Goal: Task Accomplishment & Management: Complete application form

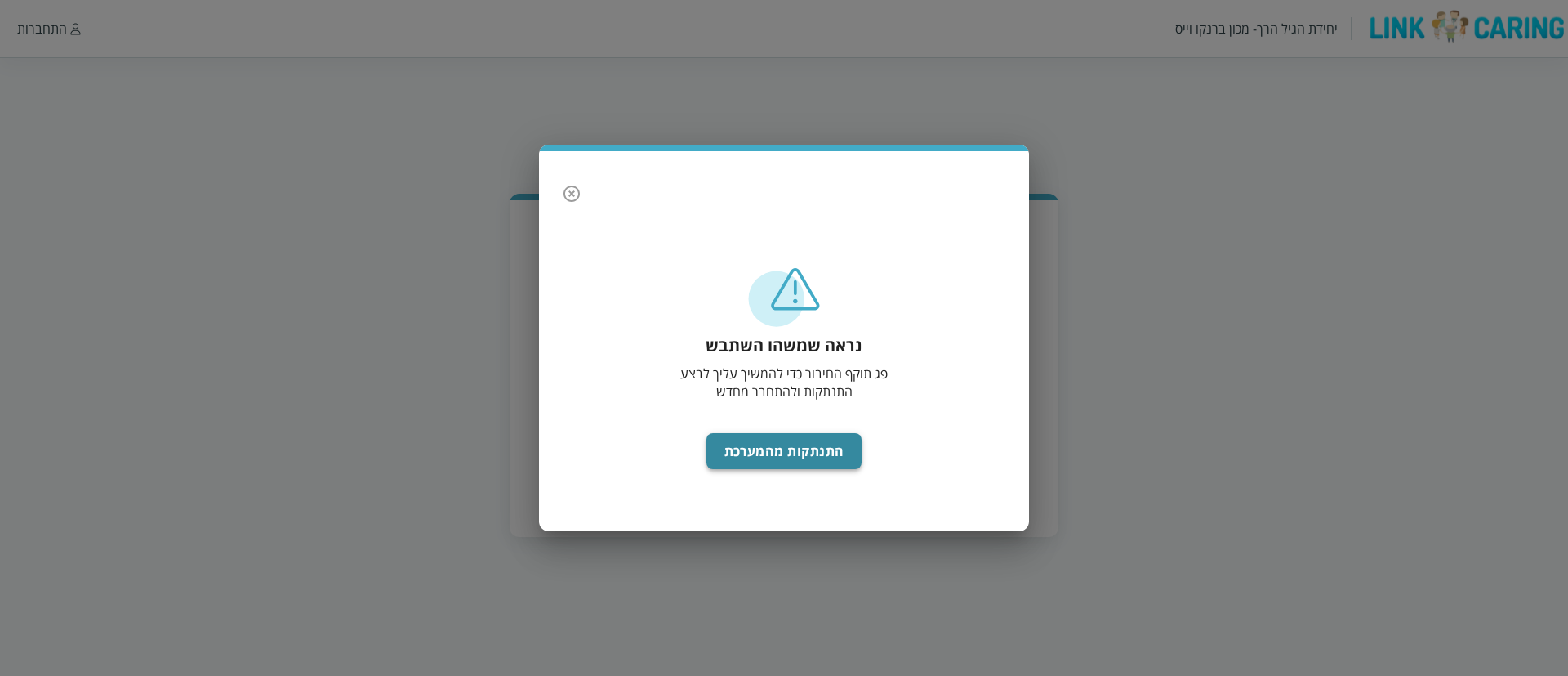
click at [775, 447] on button "התנתקות מהמערכת" at bounding box center [784, 451] width 156 height 36
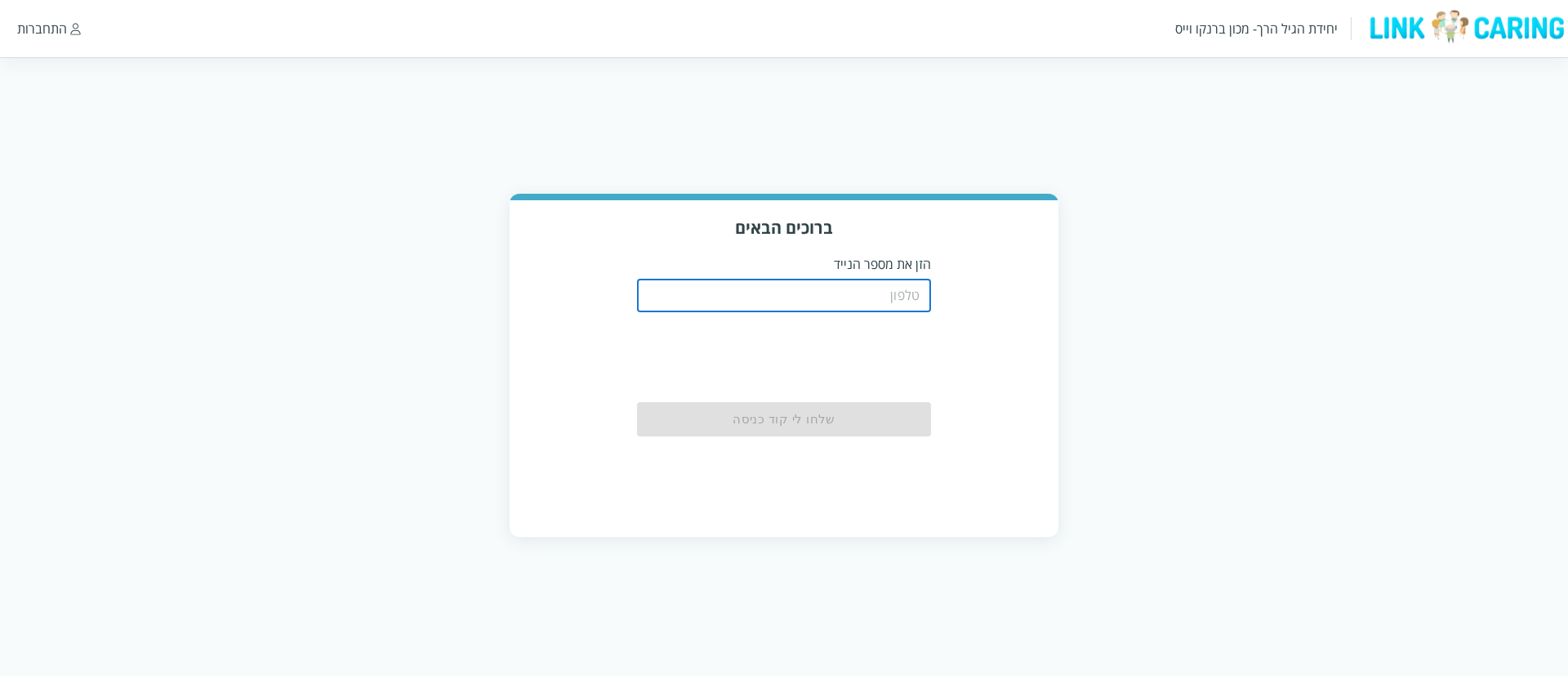
click at [866, 303] on input "tel" at bounding box center [784, 296] width 294 height 33
type input "0544499999"
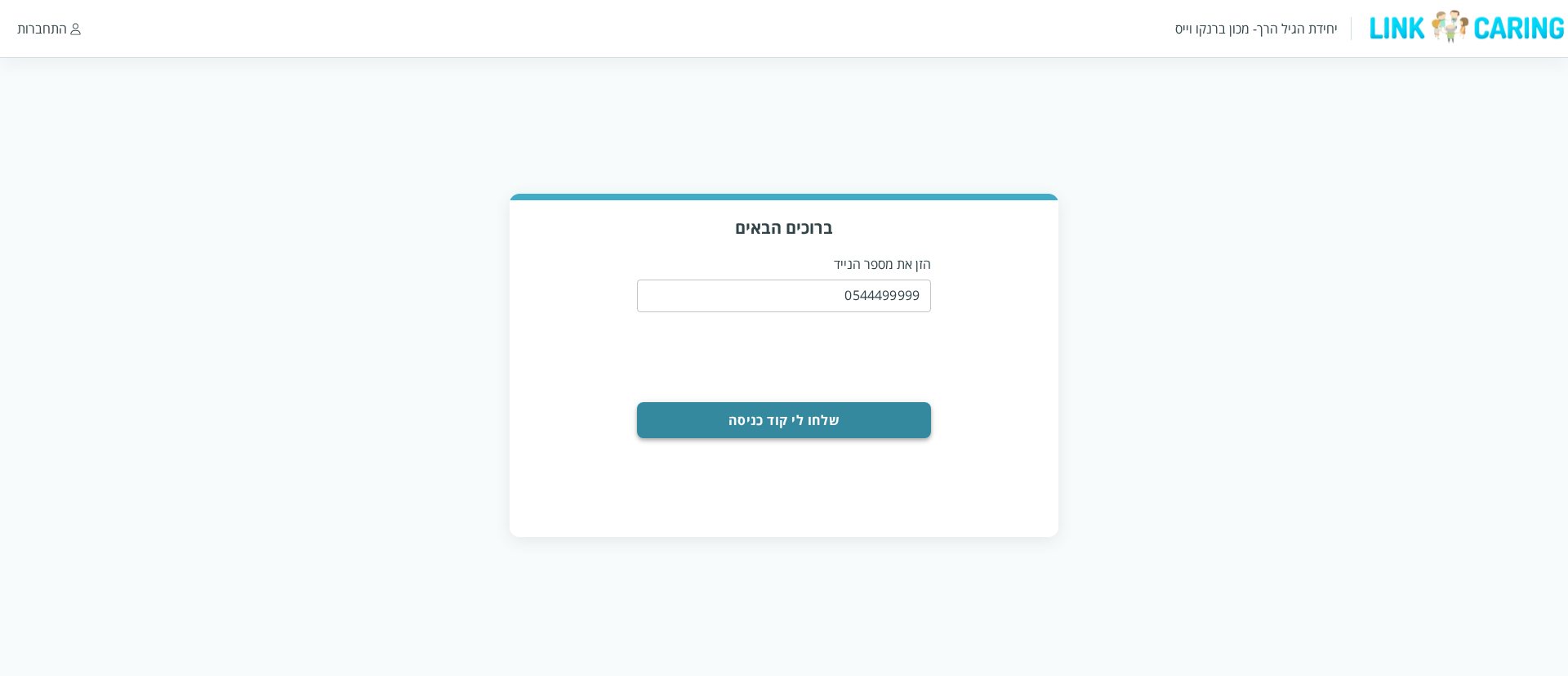
click at [777, 425] on button "שלחו לי קוד כניסה" at bounding box center [784, 420] width 294 height 36
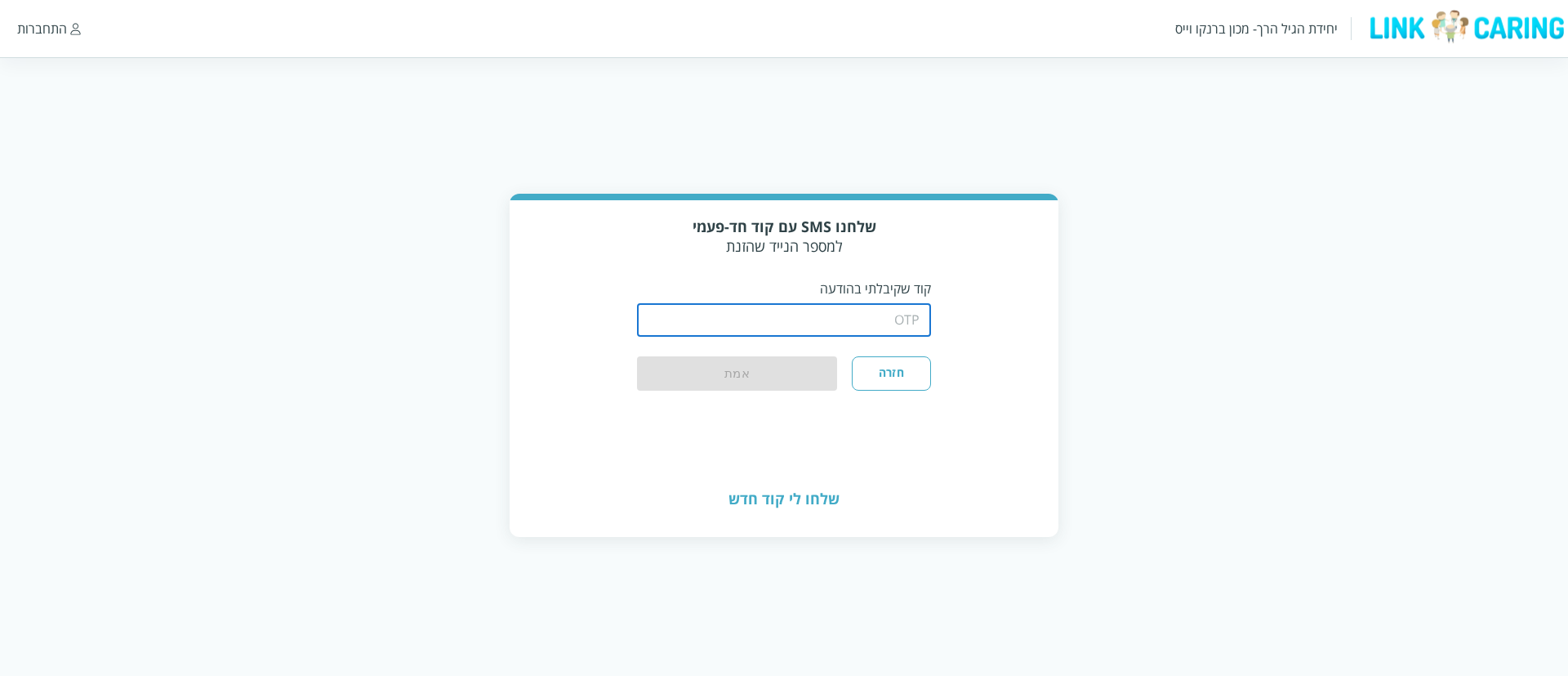
click at [811, 326] on input "string" at bounding box center [784, 321] width 294 height 33
type input "1234"
click at [793, 381] on button "אמת" at bounding box center [737, 374] width 200 height 36
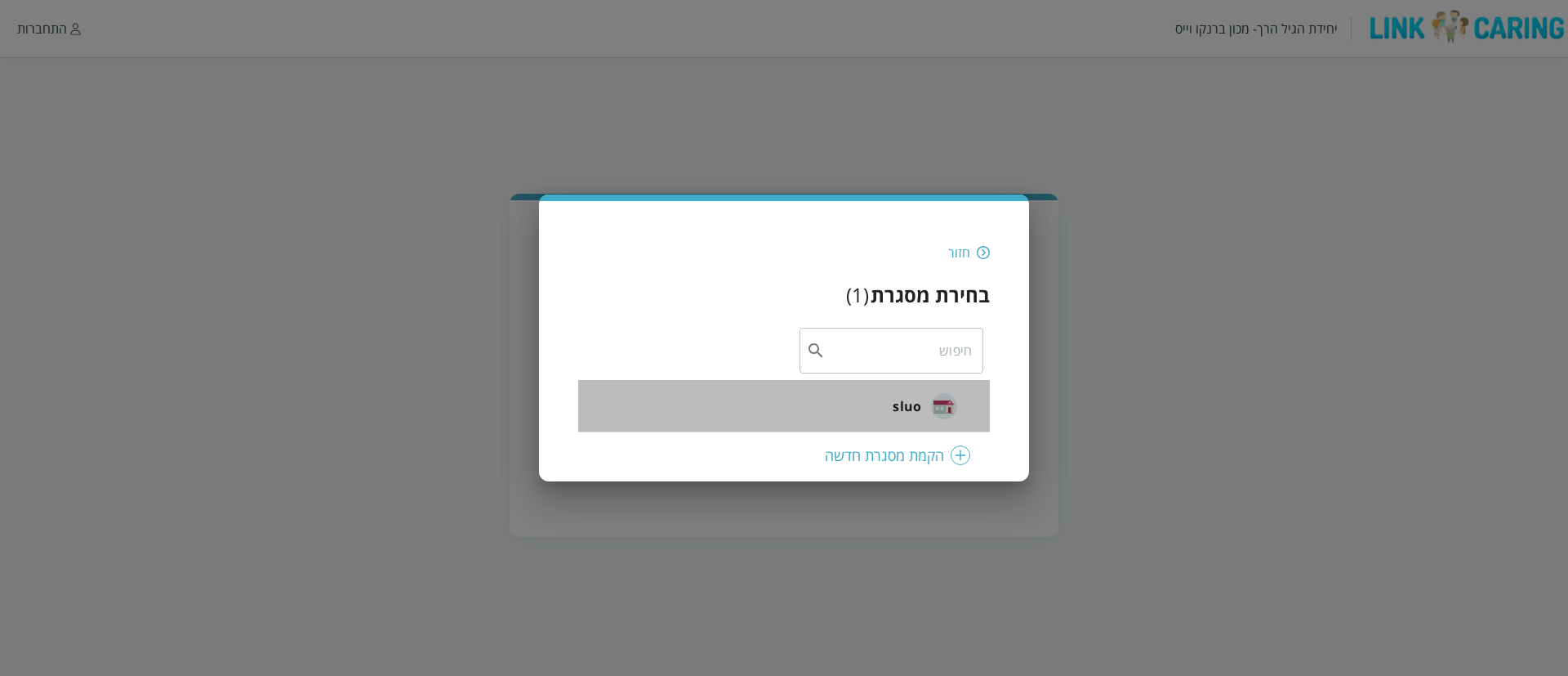
click at [924, 398] on div "sluo" at bounding box center [925, 405] width 64 height 60
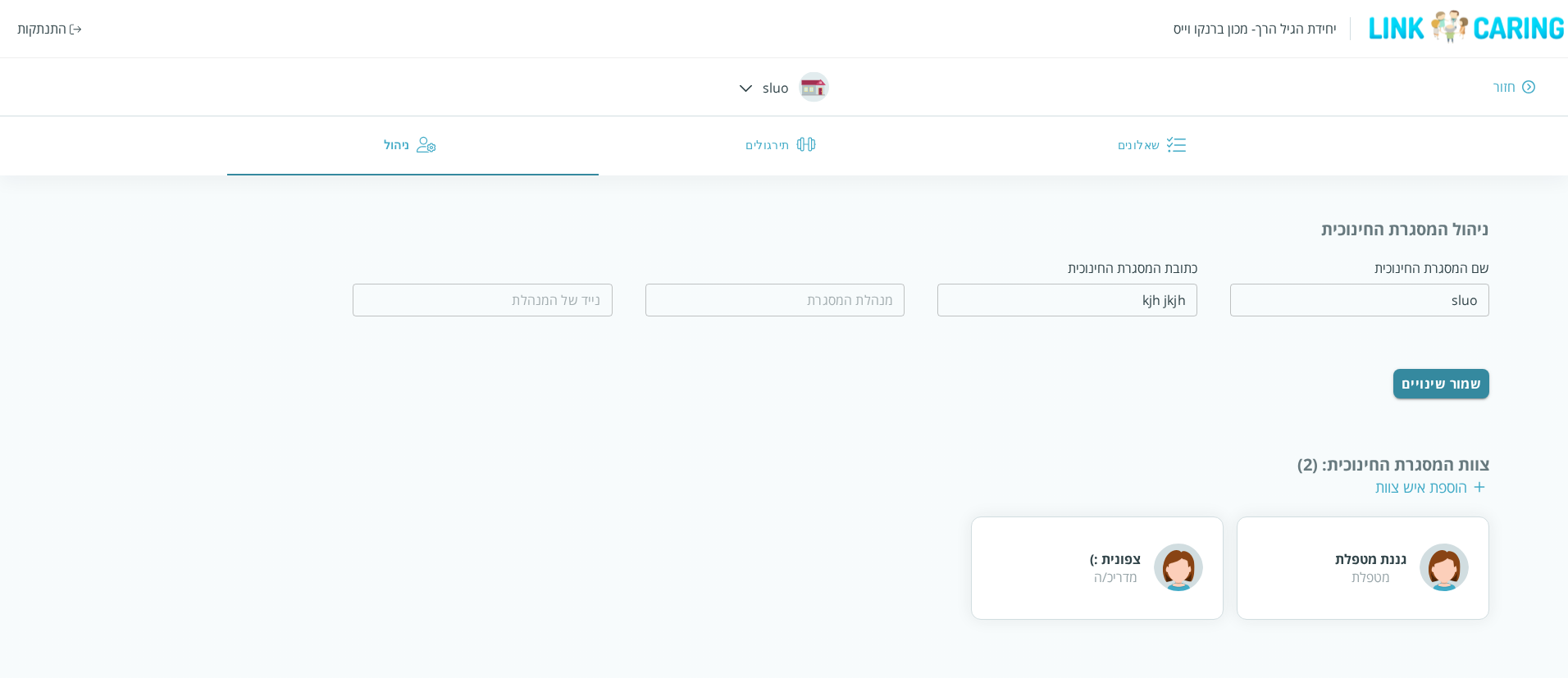
click at [1159, 146] on button "שאלונים" at bounding box center [1154, 146] width 371 height 59
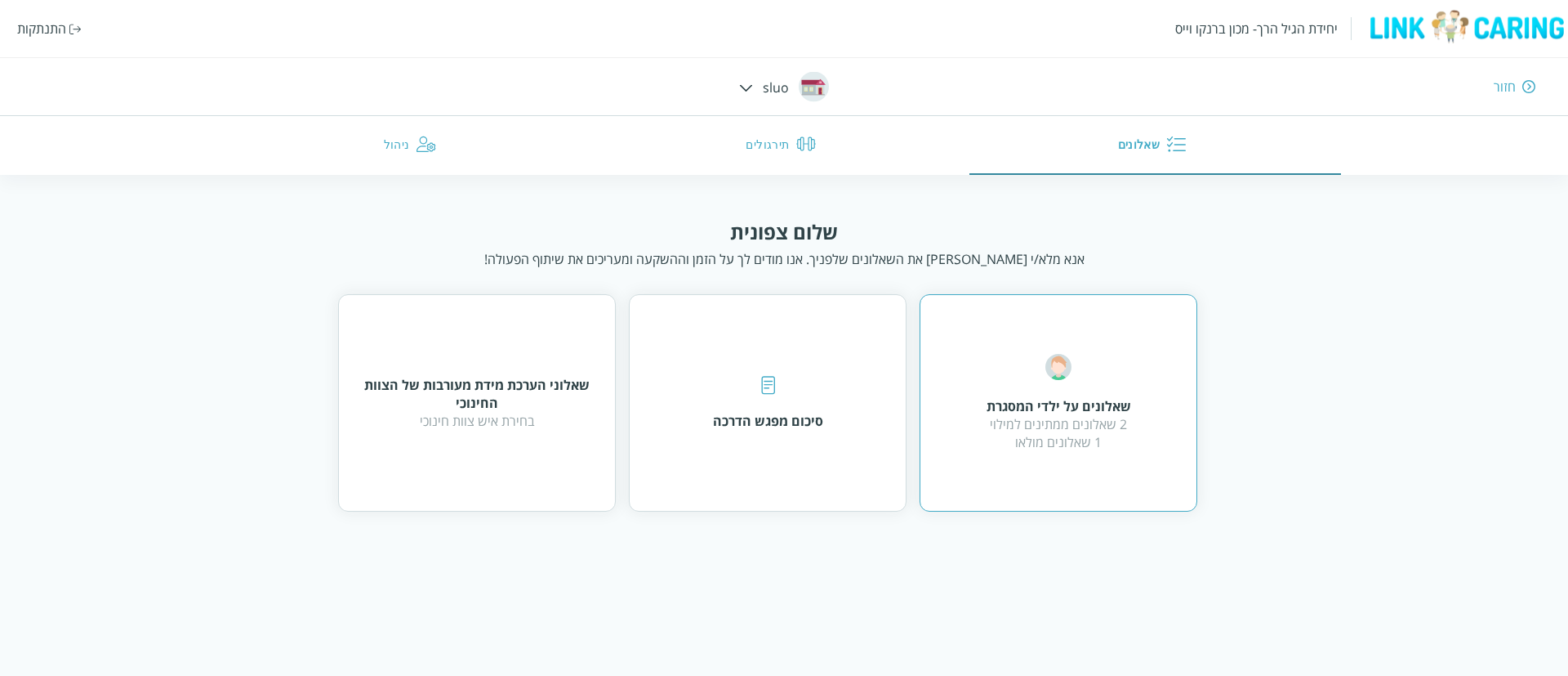
click at [1121, 400] on div "שאלונים על ילדי המסגרת" at bounding box center [1059, 406] width 144 height 18
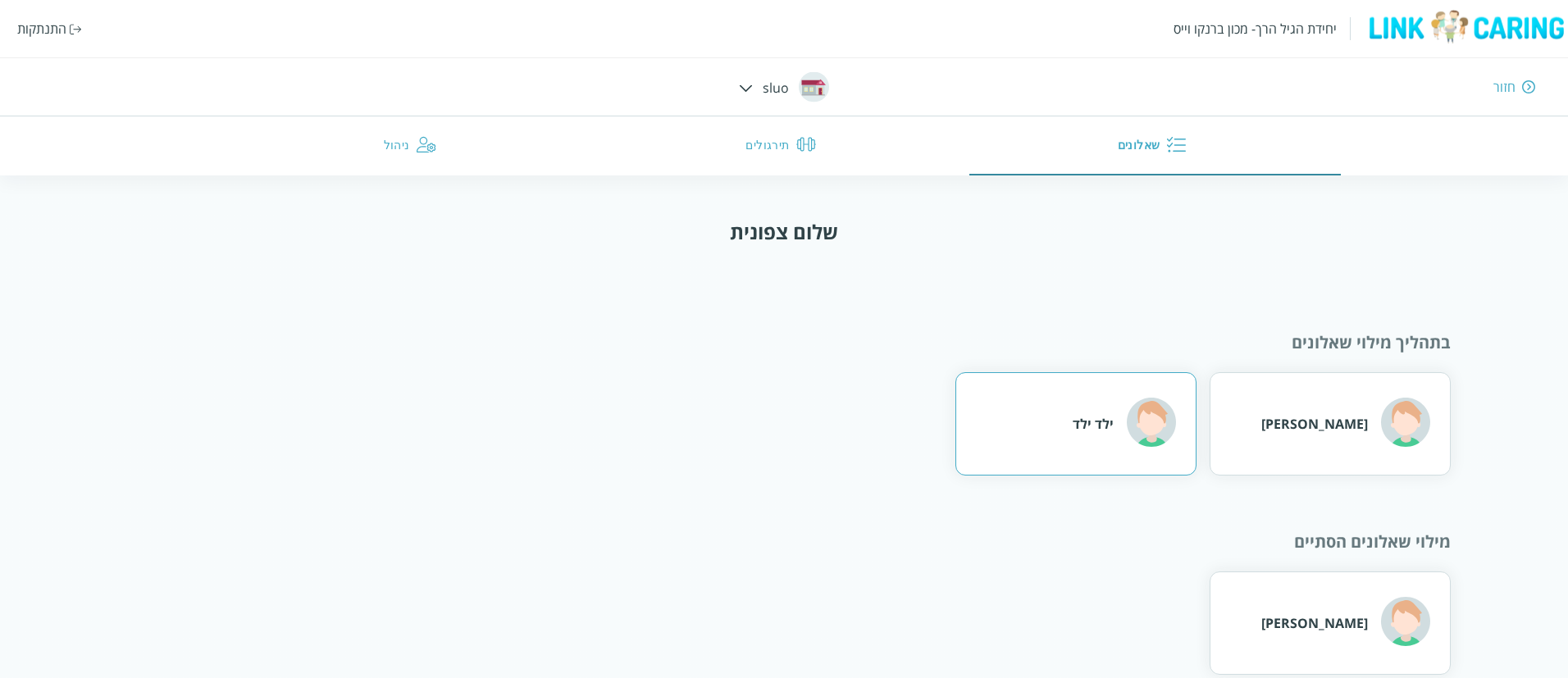
scroll to position [30, 0]
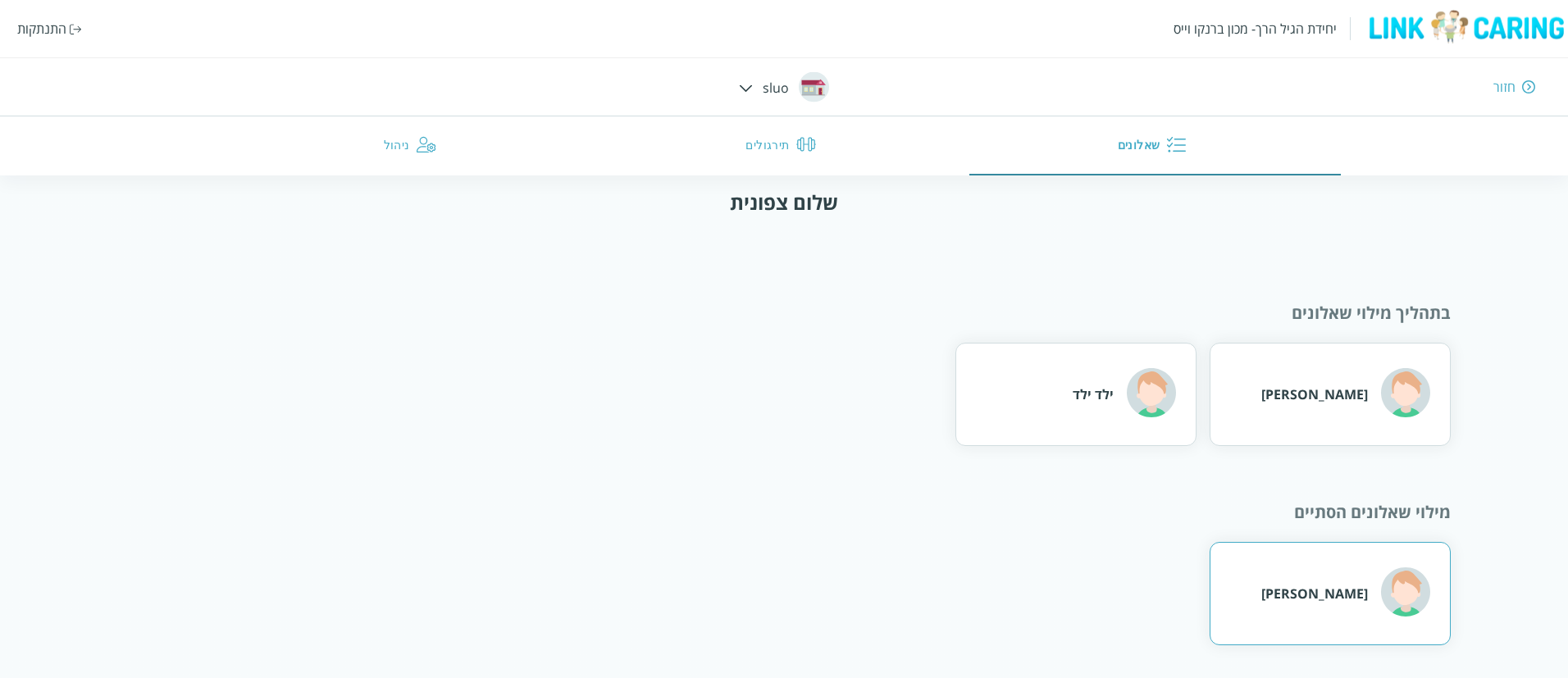
click at [1308, 594] on div "[PERSON_NAME]" at bounding box center [1314, 594] width 107 height 18
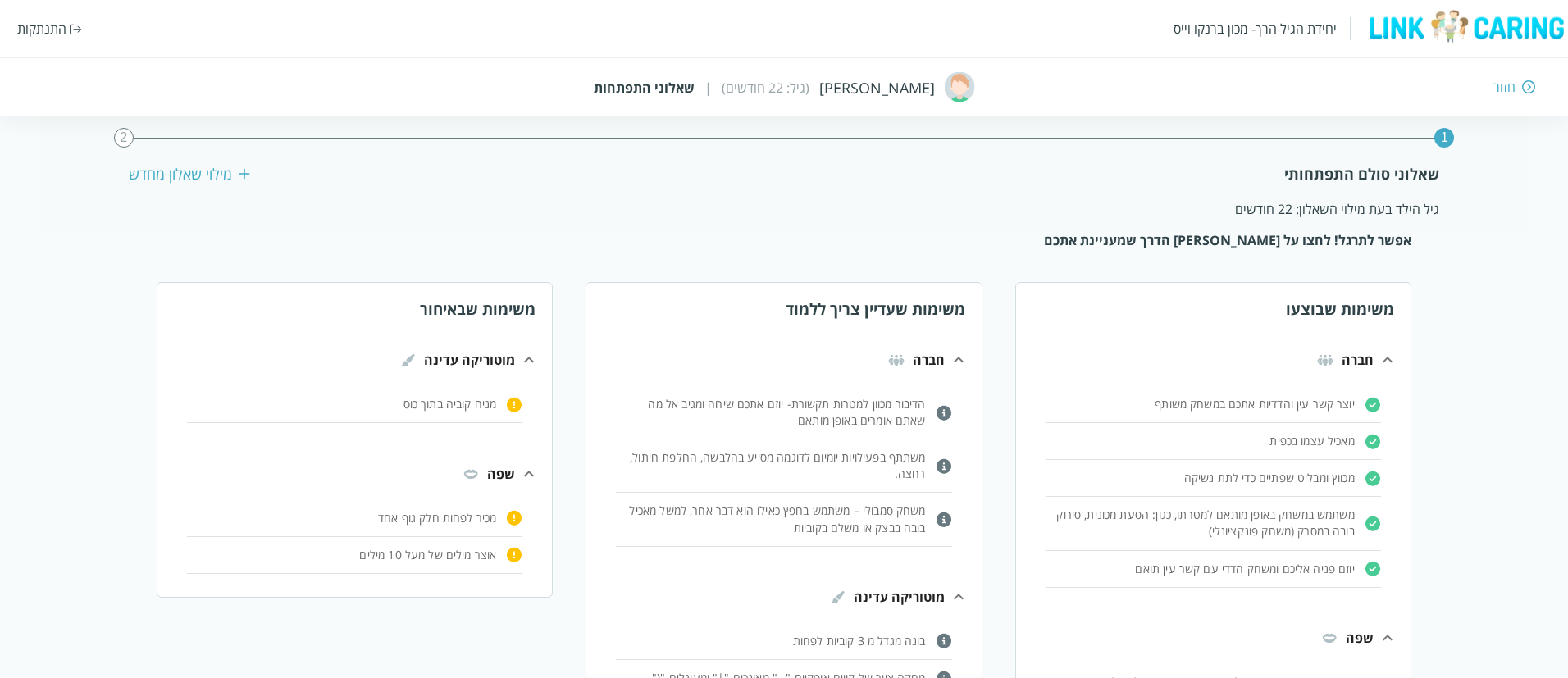
click at [616, 633] on p "מניח קוביה בתוך כוס" at bounding box center [771, 641] width 309 height 17
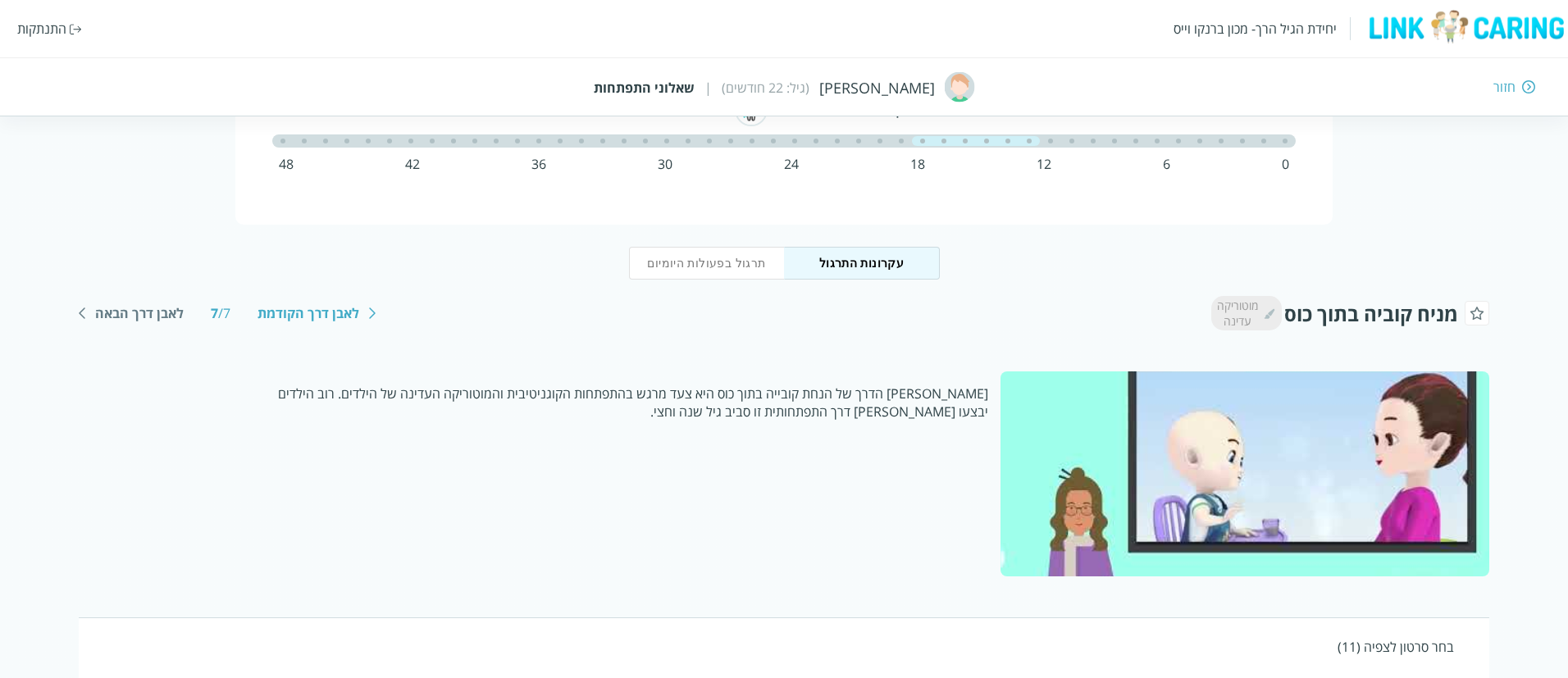
scroll to position [7, 0]
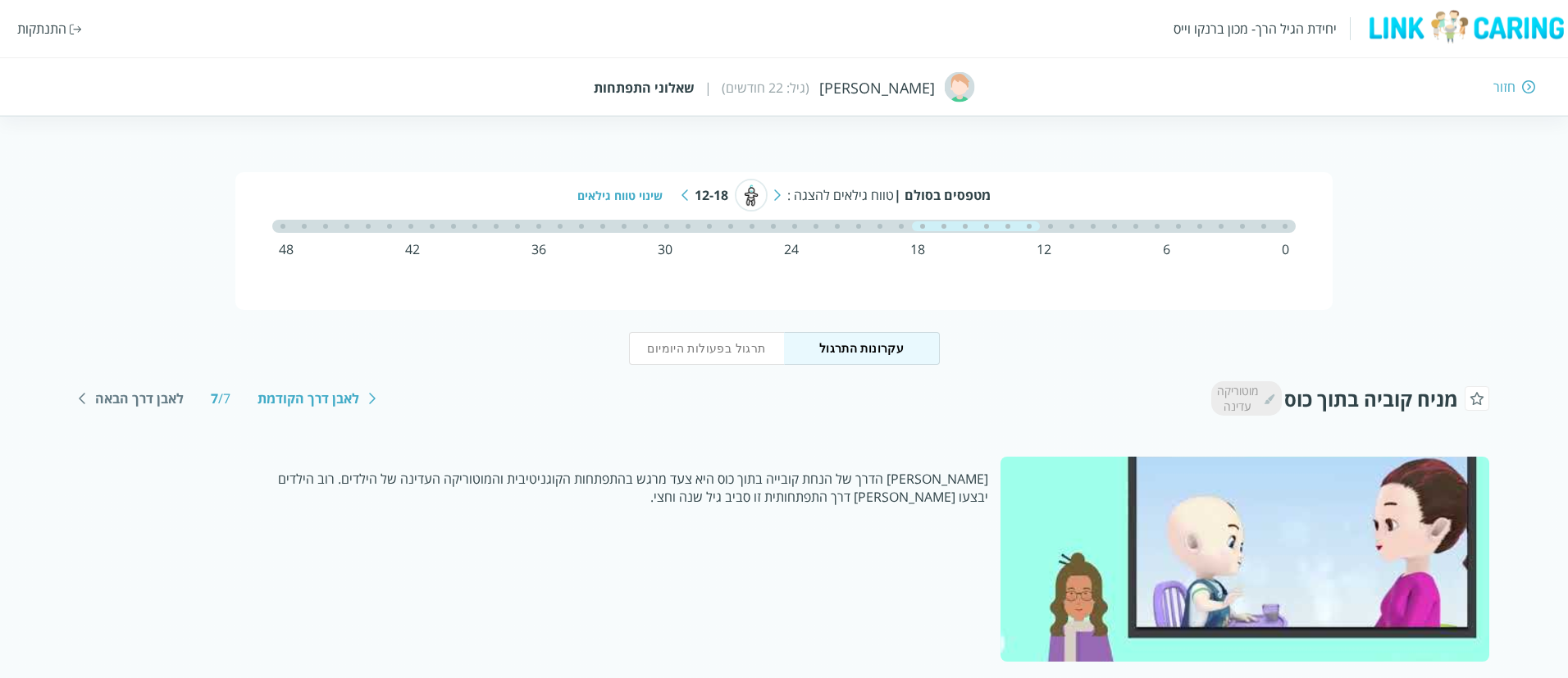
click at [691, 341] on button "תרגול בפעולות היומיום" at bounding box center [706, 349] width 155 height 33
